Goal: Task Accomplishment & Management: Manage account settings

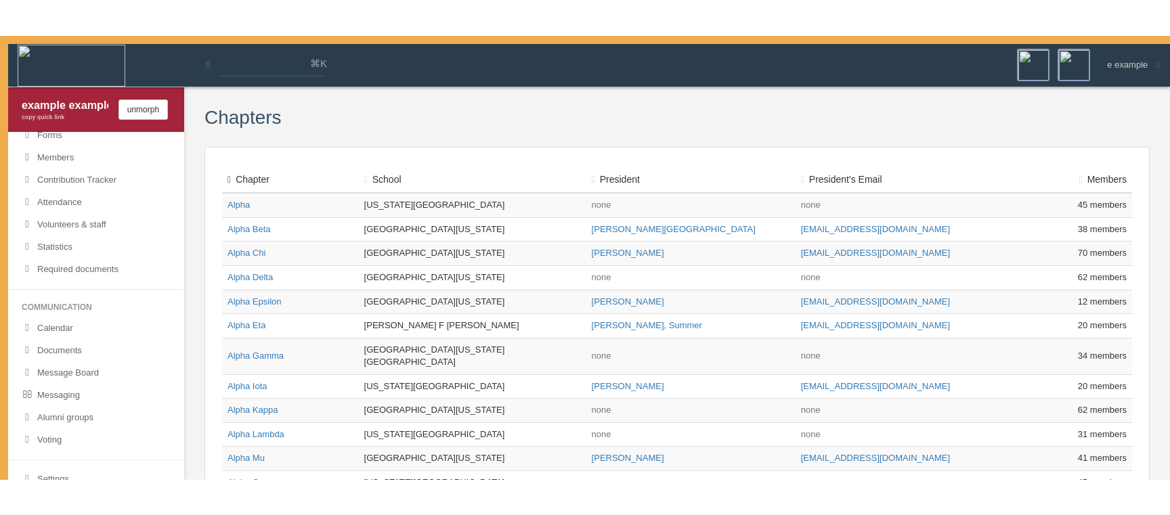
scroll to position [427, 0]
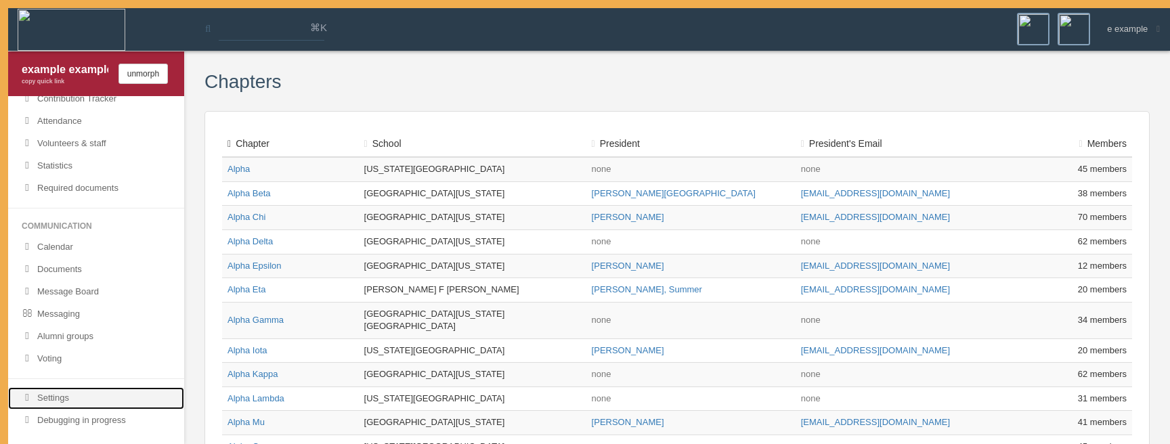
click at [110, 400] on link "Settings" at bounding box center [96, 398] width 176 height 22
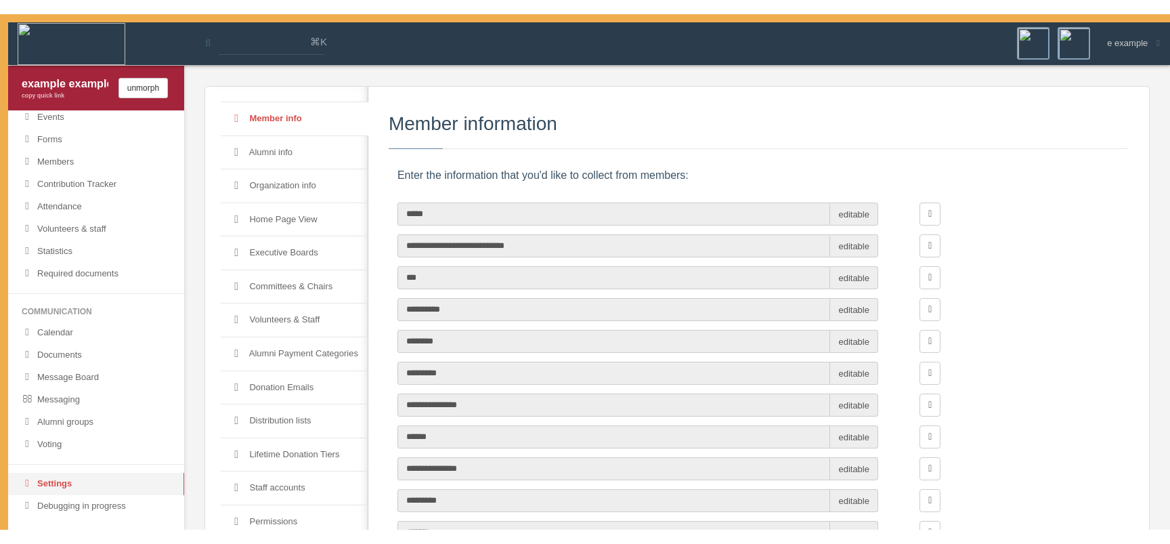
scroll to position [328, 0]
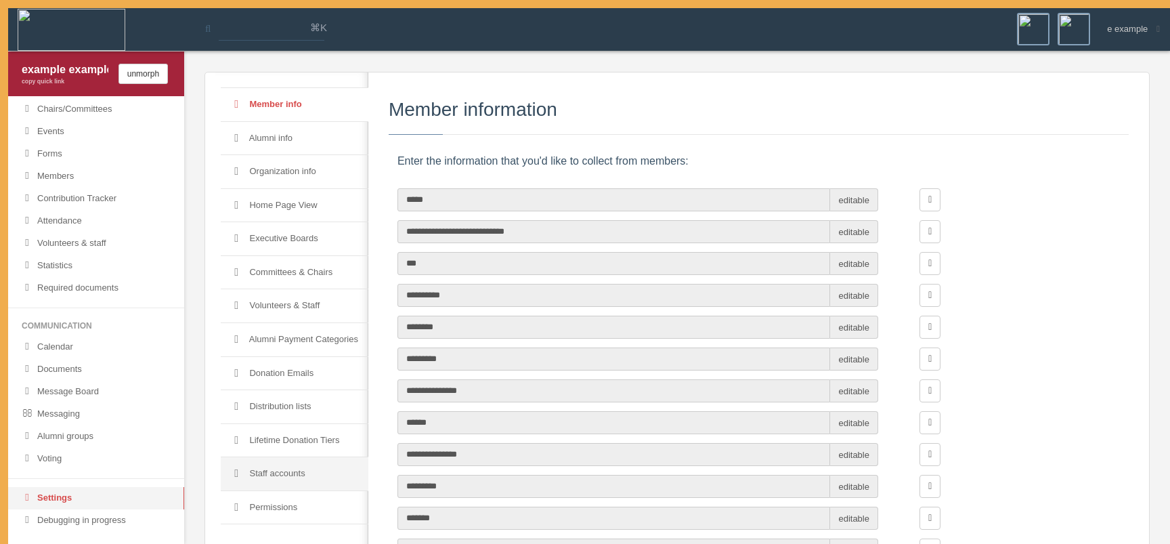
click at [328, 444] on link "Staff accounts" at bounding box center [295, 474] width 148 height 34
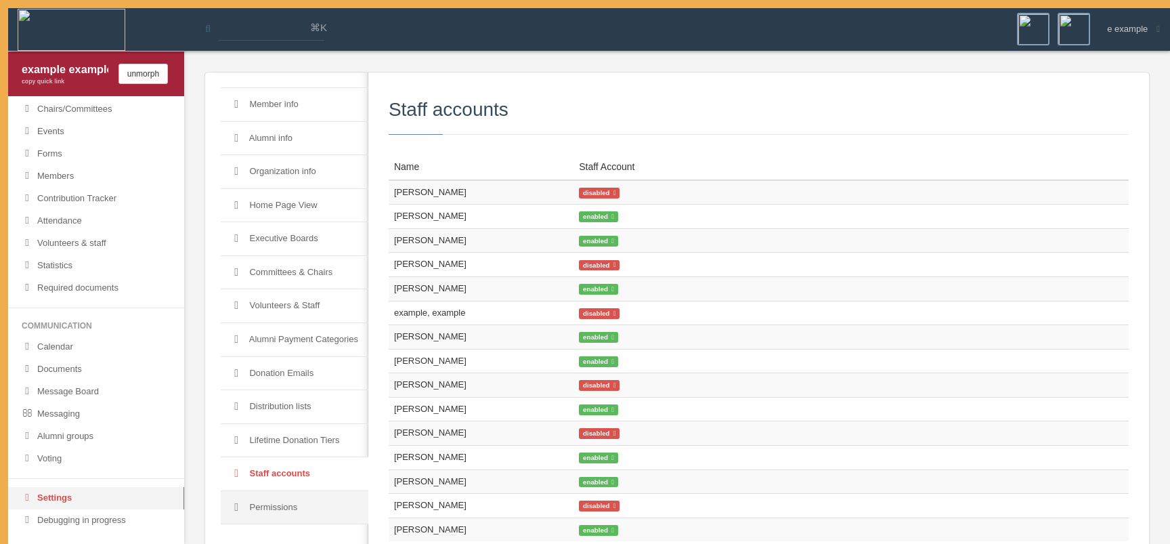
click at [322, 444] on link "Permissions" at bounding box center [295, 508] width 148 height 34
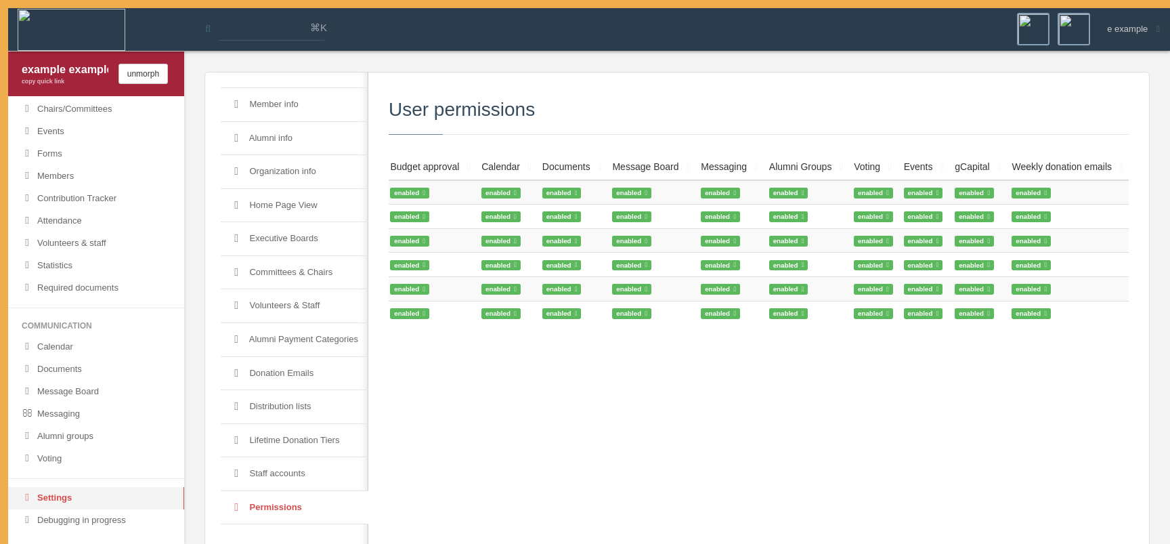
scroll to position [0, 198]
click at [987, 316] on icon at bounding box center [988, 313] width 3 height 7
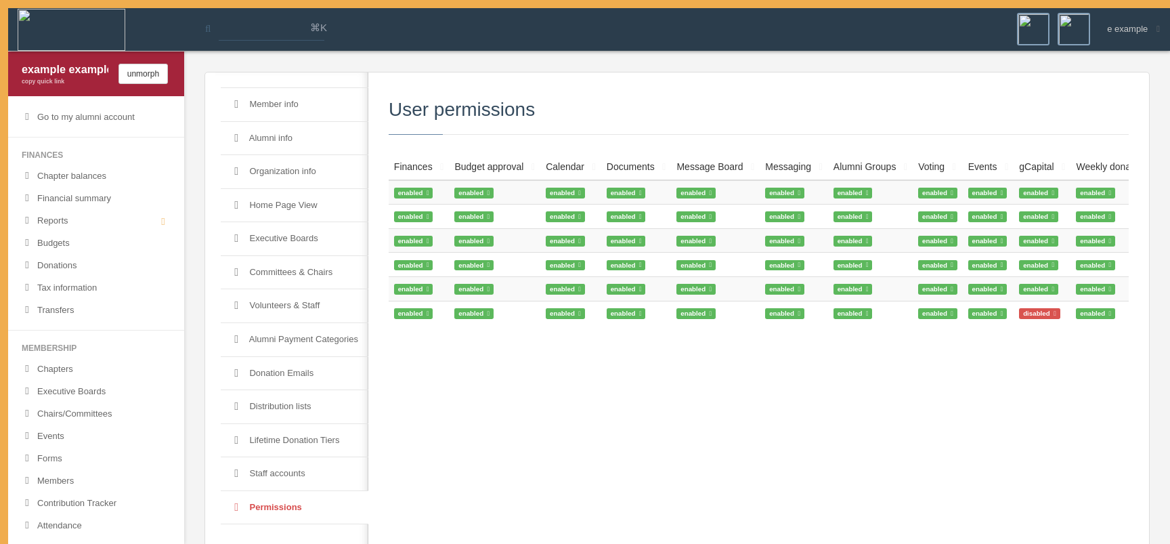
scroll to position [0, 198]
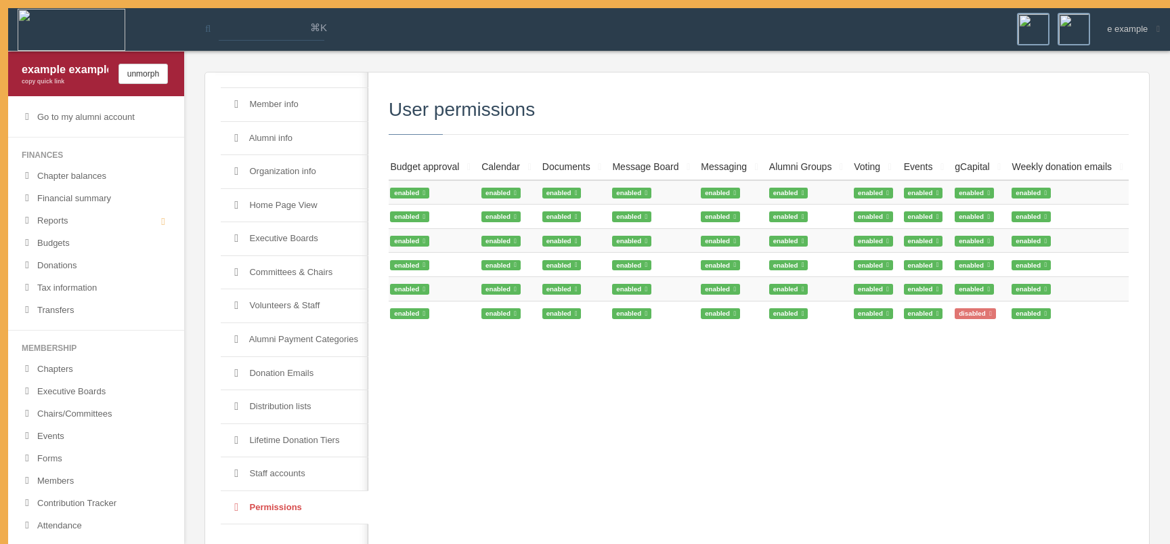
click at [978, 314] on span "disabled" at bounding box center [975, 313] width 41 height 11
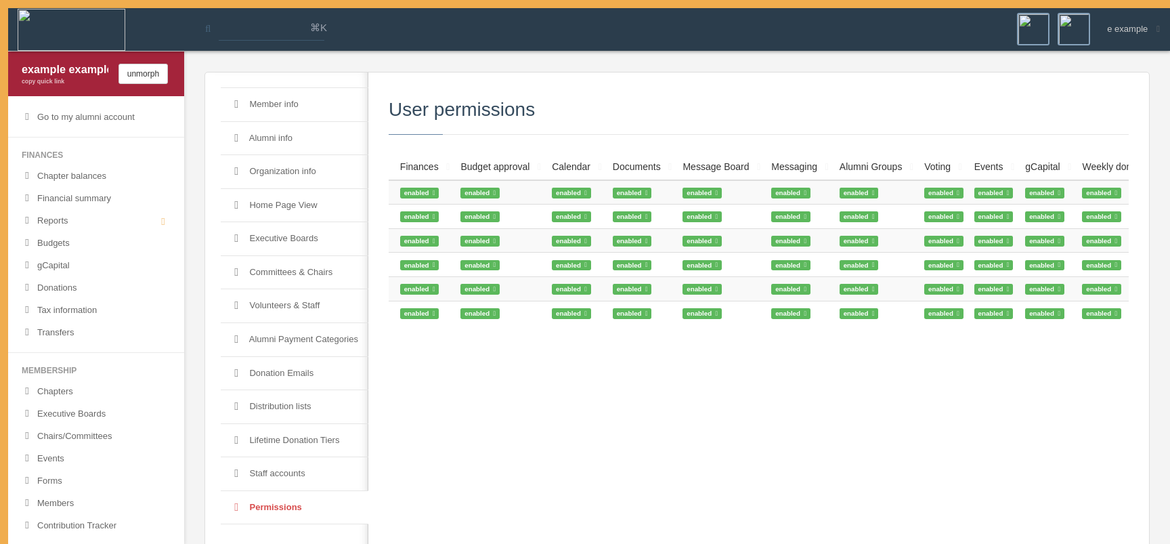
scroll to position [0, 198]
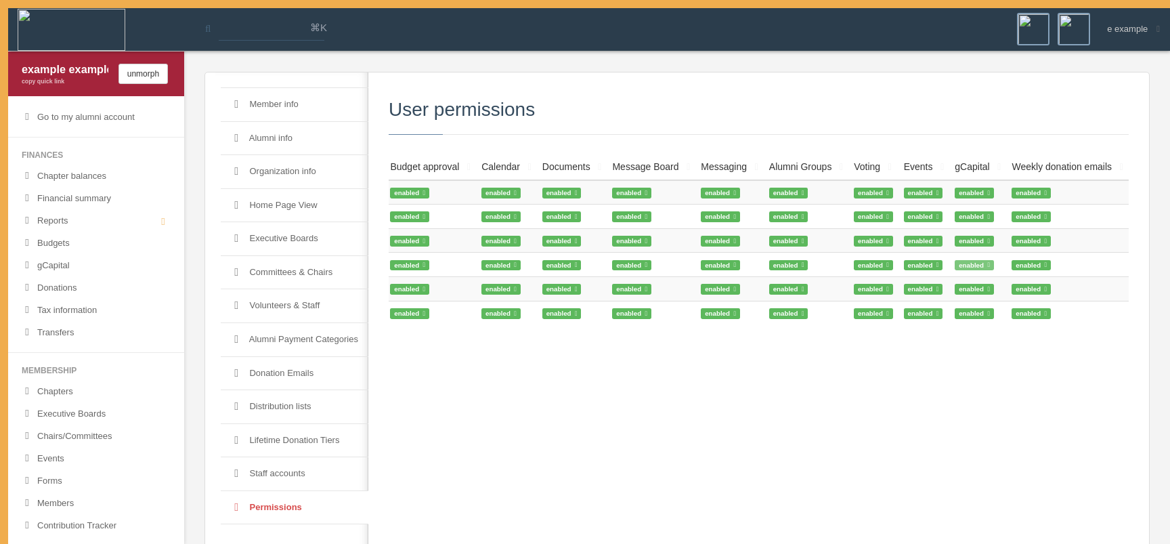
click at [956, 263] on span "enabled" at bounding box center [974, 265] width 39 height 11
click at [980, 267] on span "disabled" at bounding box center [975, 265] width 41 height 11
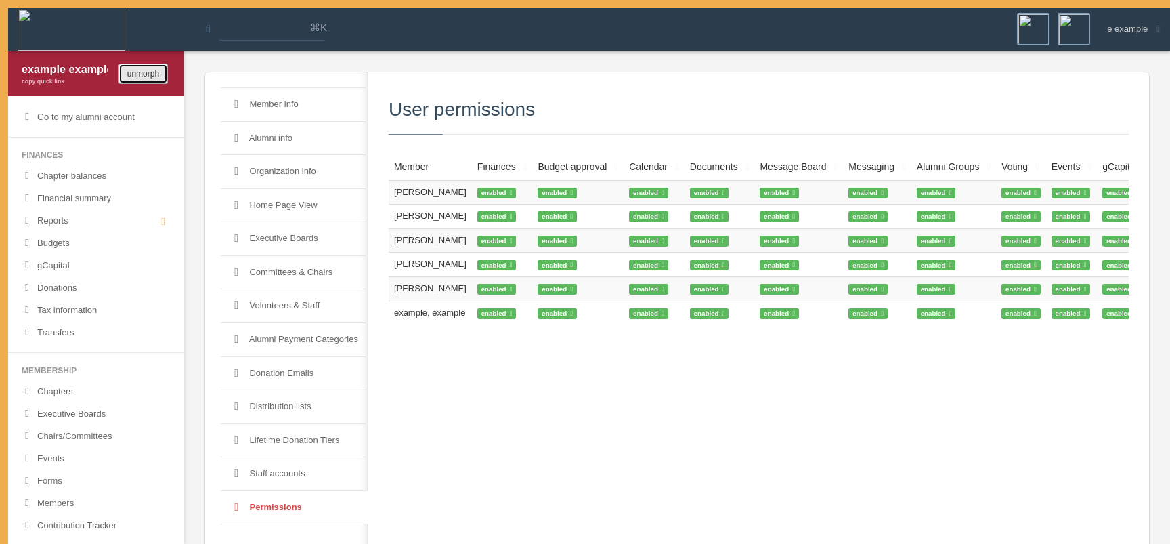
click at [149, 79] on button "unmorph" at bounding box center [142, 74] width 49 height 20
